Goal: Use online tool/utility: Utilize a website feature to perform a specific function

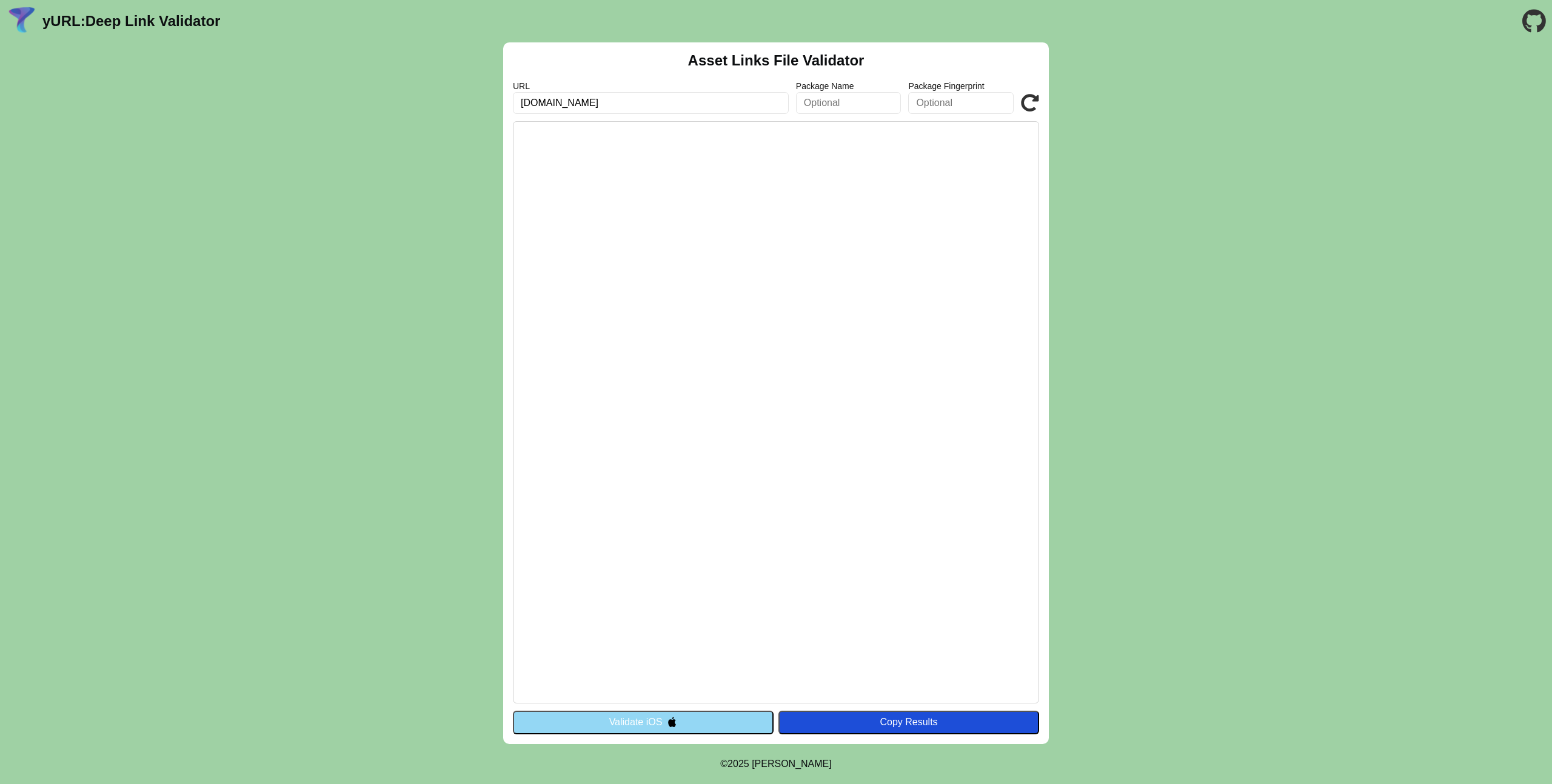
type input "[DOMAIN_NAME]"
click at [644, 723] on button "Validate iOS" at bounding box center [643, 722] width 261 height 23
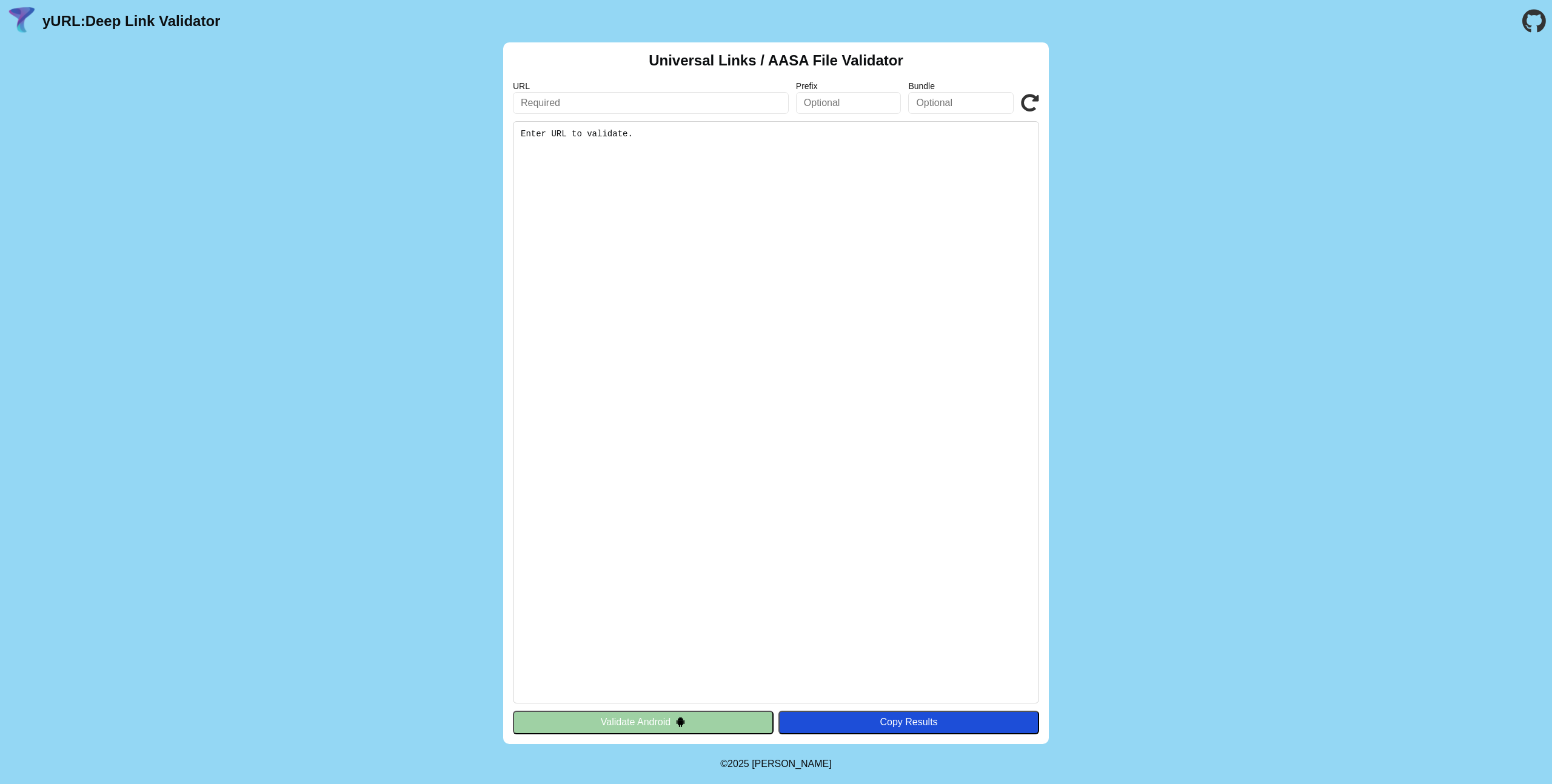
click at [595, 98] on input "text" at bounding box center [650, 103] width 276 height 22
paste input "[DOMAIN_NAME]"
type input "[DOMAIN_NAME]"
click at [828, 98] on input "text" at bounding box center [849, 103] width 106 height 22
click at [771, 194] on pre "Enter URL to validate." at bounding box center [776, 412] width 526 height 582
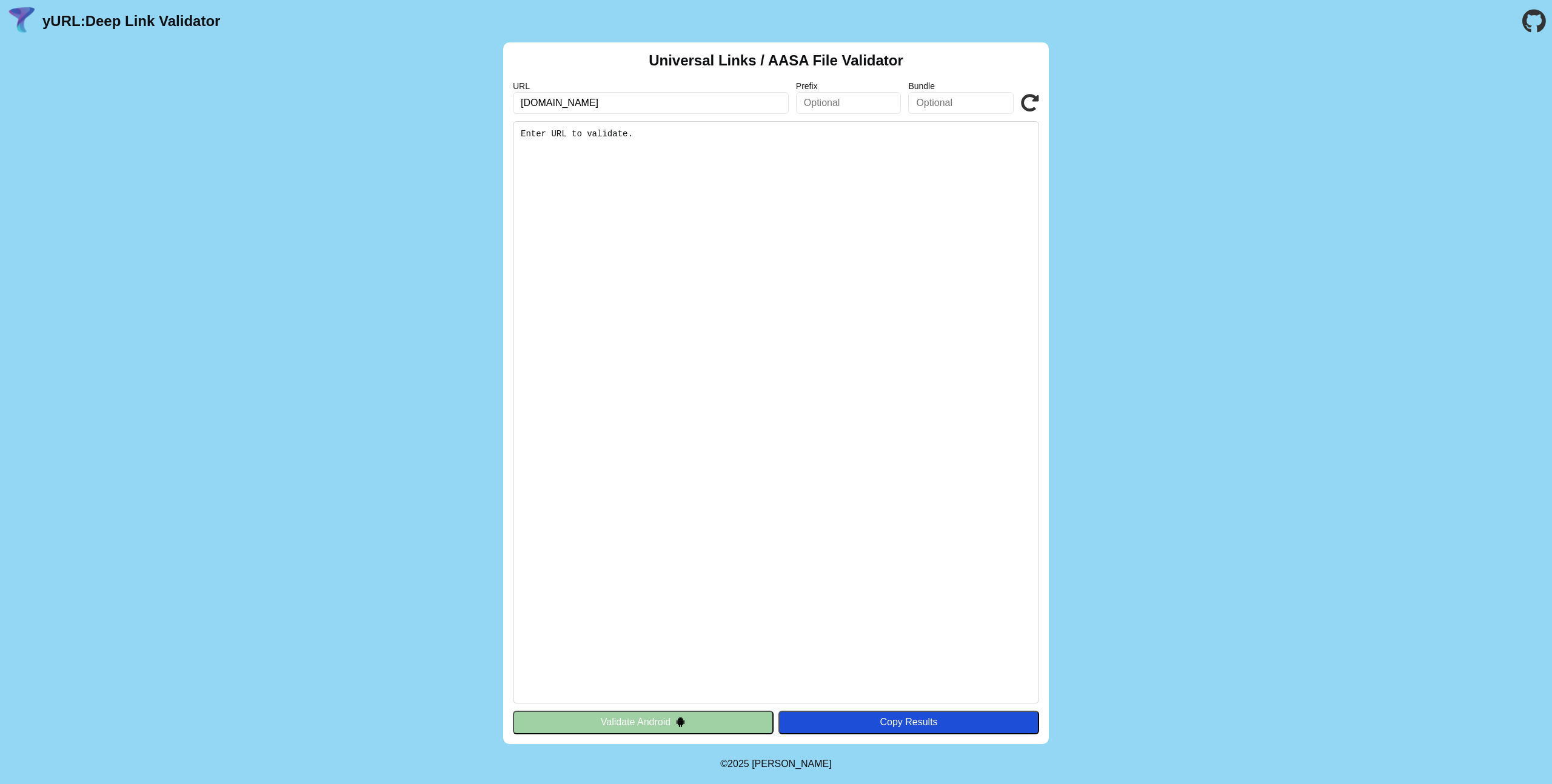
click at [920, 105] on input "text" at bounding box center [961, 103] width 106 height 22
click at [899, 156] on pre "Enter URL to validate." at bounding box center [776, 412] width 526 height 582
click at [756, 205] on pre "Enter URL to validate." at bounding box center [776, 412] width 526 height 582
click at [628, 179] on pre "Enter URL to validate." at bounding box center [776, 412] width 526 height 582
click at [685, 722] on img at bounding box center [680, 722] width 10 height 10
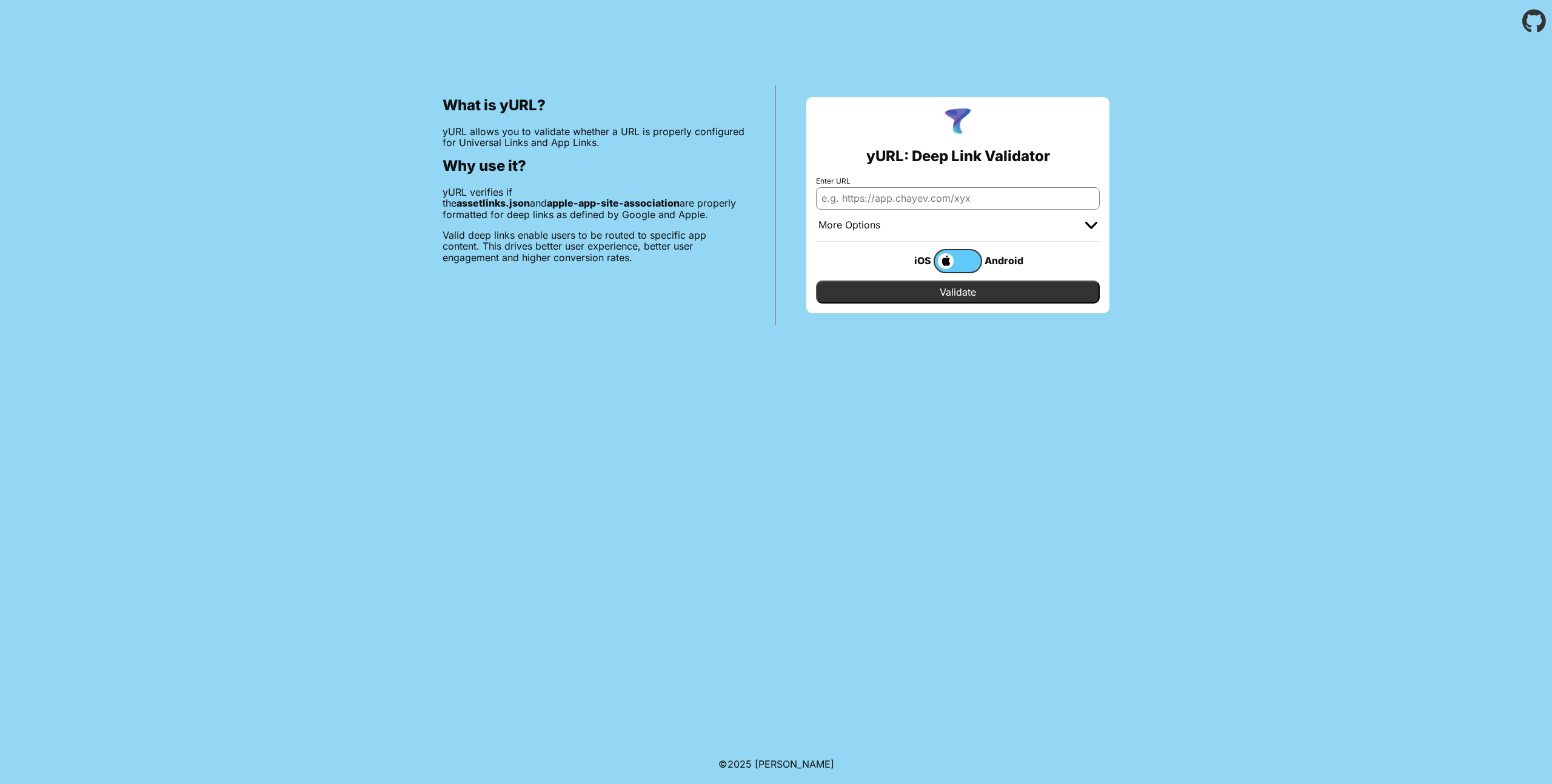
click at [902, 200] on input "Enter URL" at bounding box center [957, 198] width 283 height 22
paste input "[DOMAIN_NAME]"
type input "[DOMAIN_NAME]"
click at [962, 300] on input "Validate" at bounding box center [957, 291] width 283 height 23
click at [955, 264] on label at bounding box center [958, 261] width 49 height 24
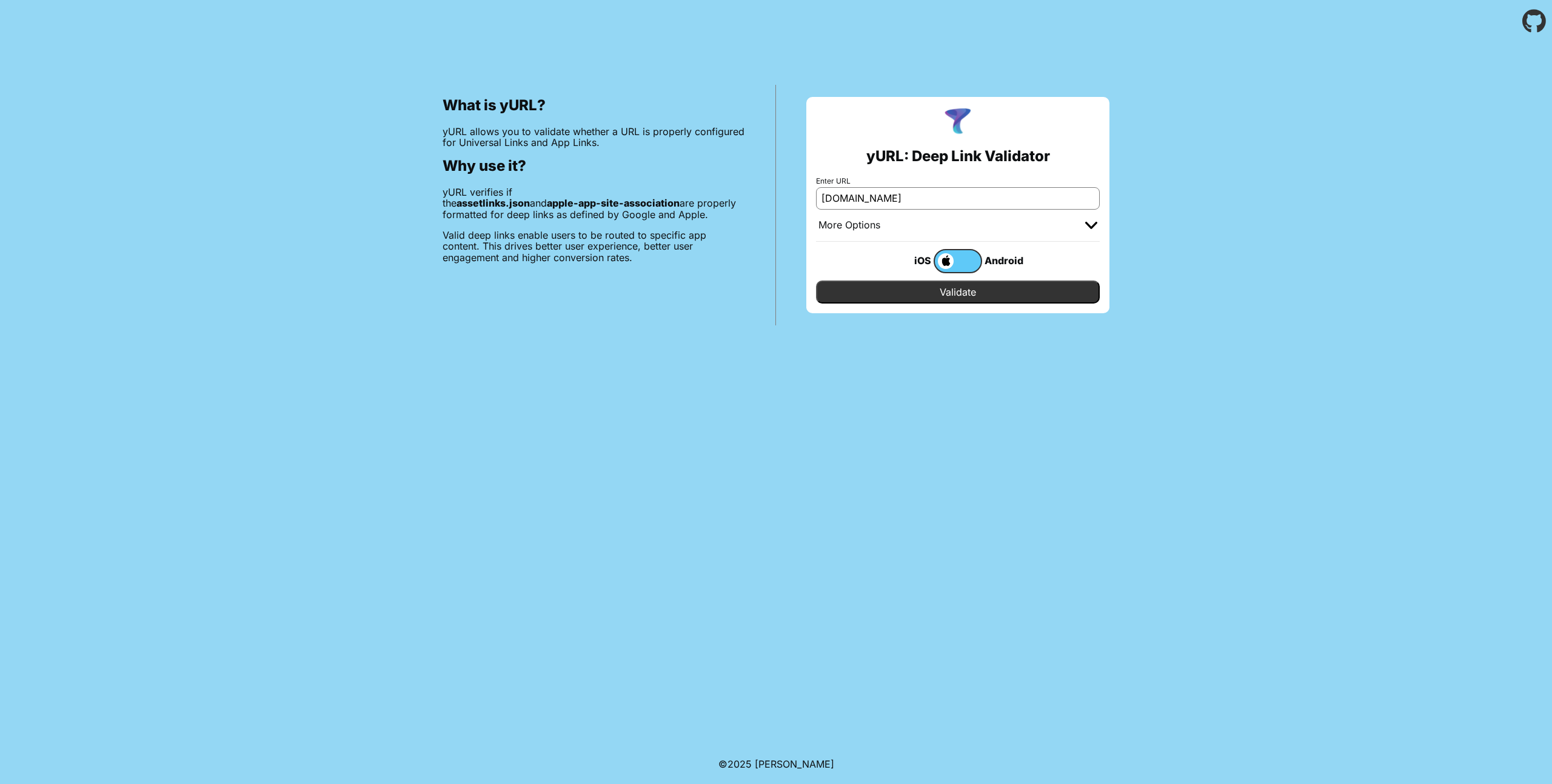
click at [0, 0] on input "checkbox" at bounding box center [0, 0] width 0 height 0
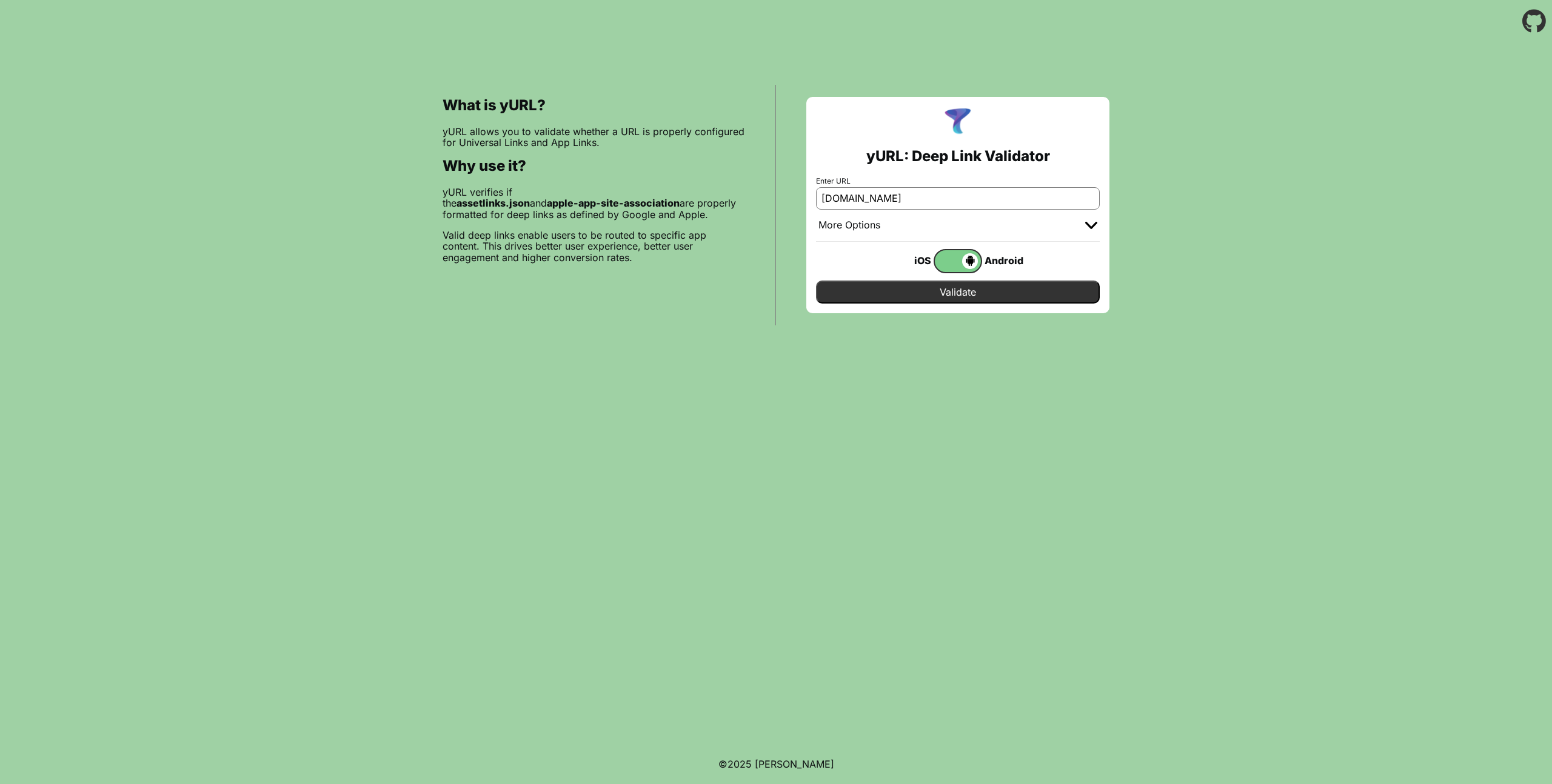
click at [970, 290] on input "Validate" at bounding box center [957, 291] width 283 height 23
